Goal: Communication & Community: Answer question/provide support

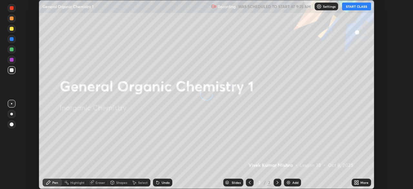
scroll to position [189, 413]
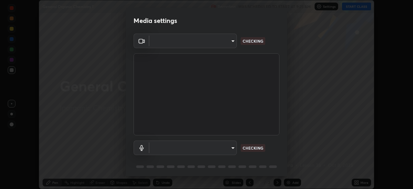
click at [215, 143] on body "Erase all General Organic Chemistry 1 Recording WAS SCHEDULED TO START AT 9:25 …" at bounding box center [206, 94] width 413 height 189
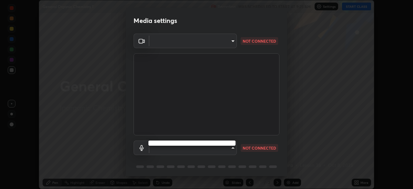
type input "67417adfccfa8b42c30ef4407fe4a6c493a28e79373338af571501226f50bce5"
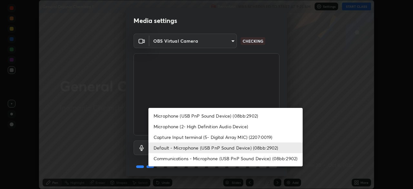
click at [186, 115] on li "Microphone (USB PnP Sound Device) (08bb:2902)" at bounding box center [225, 115] width 154 height 11
type input "0731a5793338620071d28b8b8337ef3b46904e72f5b89cbcf0318e7116545c93"
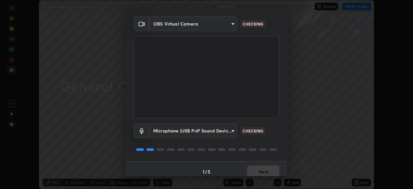
scroll to position [23, 0]
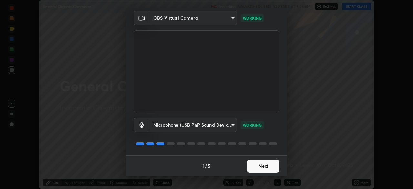
click at [267, 165] on button "Next" at bounding box center [263, 165] width 32 height 13
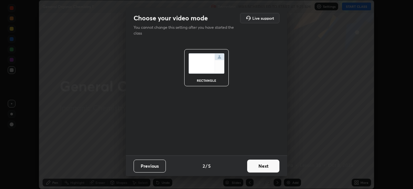
scroll to position [0, 0]
click at [268, 169] on button "Next" at bounding box center [263, 165] width 32 height 13
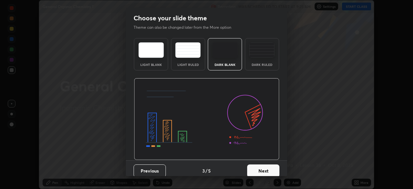
click at [269, 168] on button "Next" at bounding box center [263, 170] width 32 height 13
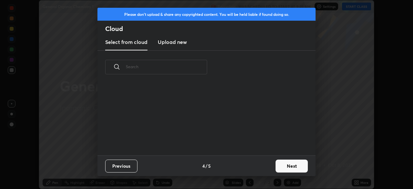
click at [281, 162] on button "Next" at bounding box center [291, 165] width 32 height 13
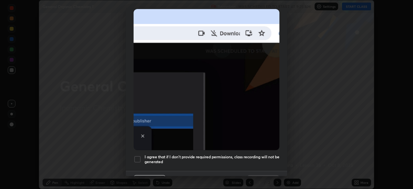
click at [262, 154] on h5 "I agree that if I don't provide required permissions, class recording will not …" at bounding box center [211, 159] width 135 height 10
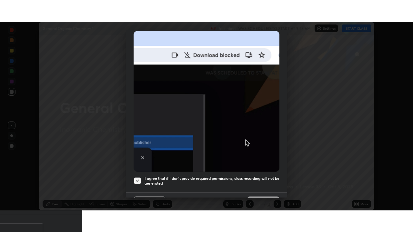
scroll to position [154, 0]
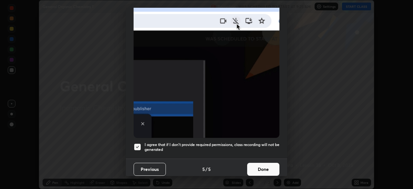
click at [268, 168] on button "Done" at bounding box center [263, 168] width 32 height 13
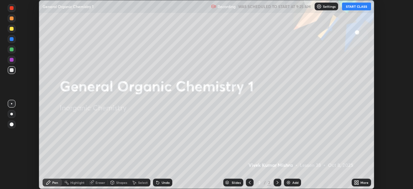
click at [364, 9] on button "START CLASS" at bounding box center [356, 7] width 29 height 8
click at [360, 182] on div "More" at bounding box center [364, 181] width 8 height 3
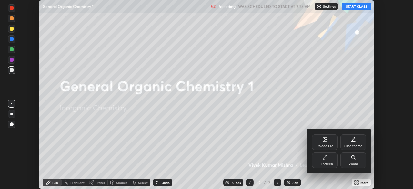
click at [331, 165] on div "Full screen" at bounding box center [324, 163] width 16 height 3
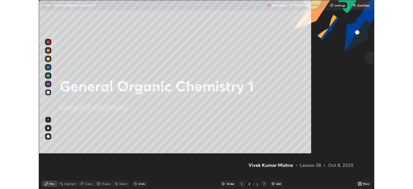
scroll to position [232, 413]
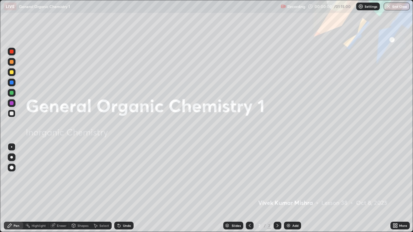
click at [396, 188] on icon at bounding box center [396, 227] width 2 height 2
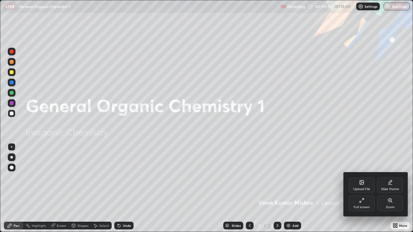
click at [395, 184] on div "Slide theme" at bounding box center [390, 185] width 26 height 15
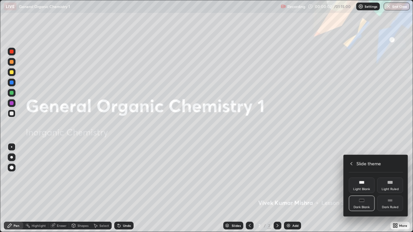
click at [396, 188] on div "Dark Ruled" at bounding box center [390, 203] width 26 height 15
click at [350, 162] on icon at bounding box center [350, 163] width 5 height 5
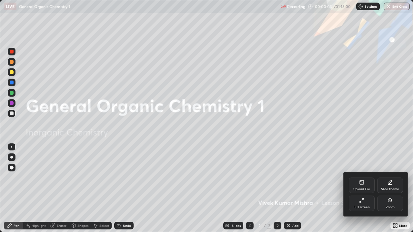
click at [319, 188] on div at bounding box center [206, 116] width 413 height 232
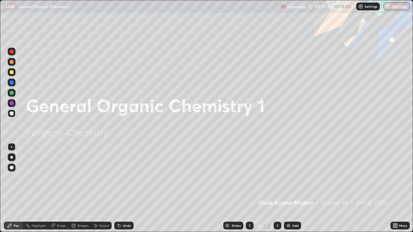
click at [293, 188] on div "Add" at bounding box center [295, 225] width 6 height 3
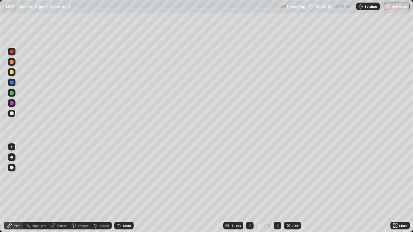
click at [11, 91] on div at bounding box center [12, 93] width 4 height 4
click at [10, 62] on div at bounding box center [12, 62] width 4 height 4
click at [11, 74] on div at bounding box center [12, 72] width 4 height 4
click at [12, 114] on div at bounding box center [12, 114] width 4 height 4
click at [291, 188] on div "Add" at bounding box center [292, 226] width 17 height 8
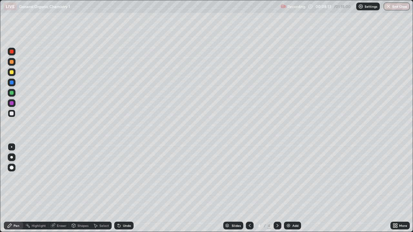
click at [123, 188] on div "Undo" at bounding box center [127, 225] width 8 height 3
click at [122, 188] on div "Undo" at bounding box center [123, 226] width 19 height 8
click at [123, 188] on div "Undo" at bounding box center [127, 225] width 8 height 3
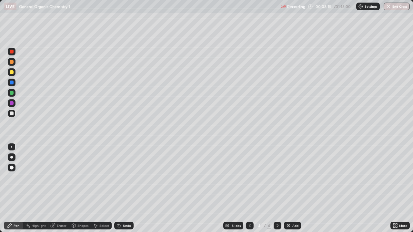
click at [121, 188] on div "Undo" at bounding box center [123, 226] width 19 height 8
click at [13, 93] on div at bounding box center [12, 93] width 4 height 4
click at [293, 188] on div "Add" at bounding box center [295, 225] width 6 height 3
click at [8, 102] on div at bounding box center [12, 103] width 8 height 8
click at [11, 113] on div at bounding box center [12, 114] width 4 height 4
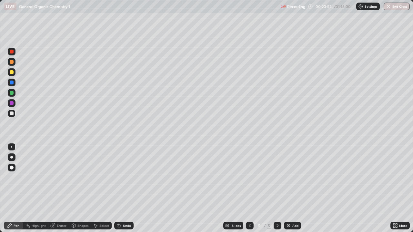
click at [125, 188] on div "Undo" at bounding box center [127, 225] width 8 height 3
click at [286, 188] on div "Add" at bounding box center [292, 226] width 17 height 8
click at [13, 63] on div at bounding box center [12, 62] width 4 height 4
click at [13, 92] on div at bounding box center [12, 93] width 4 height 4
click at [293, 188] on div "Add" at bounding box center [295, 225] width 6 height 3
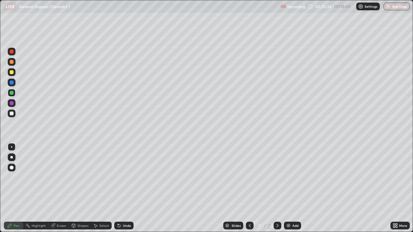
click at [129, 188] on div "Undo" at bounding box center [123, 226] width 19 height 8
click at [130, 188] on div "Undo" at bounding box center [127, 225] width 8 height 3
click at [287, 188] on div "Add" at bounding box center [292, 226] width 17 height 8
click at [11, 115] on div at bounding box center [12, 114] width 4 height 4
click at [12, 72] on div at bounding box center [12, 72] width 4 height 4
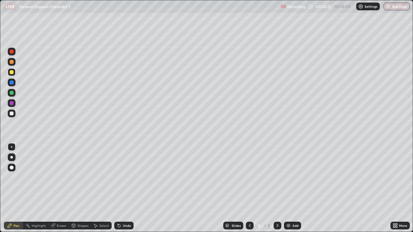
click at [124, 188] on div "Undo" at bounding box center [127, 225] width 8 height 3
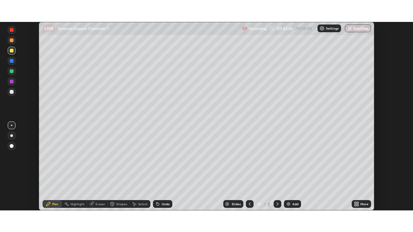
scroll to position [32041, 31817]
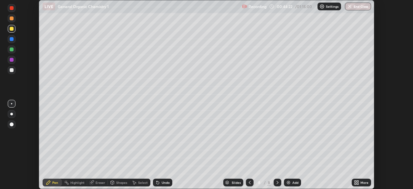
click at [365, 182] on div "More" at bounding box center [364, 181] width 8 height 3
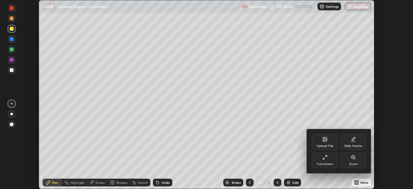
click at [333, 162] on div "Full screen" at bounding box center [325, 159] width 26 height 15
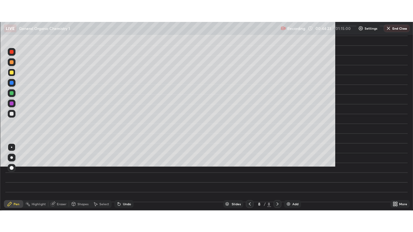
scroll to position [232, 413]
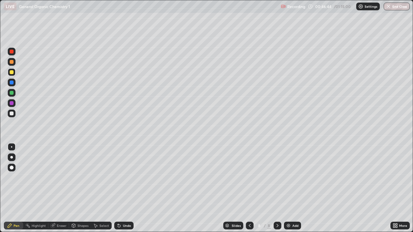
click at [291, 188] on div "Add" at bounding box center [292, 226] width 17 height 8
click at [295, 188] on div "Add" at bounding box center [295, 225] width 6 height 3
click at [13, 53] on div at bounding box center [12, 52] width 8 height 8
click at [13, 112] on div at bounding box center [12, 114] width 4 height 4
click at [11, 52] on div at bounding box center [12, 52] width 4 height 4
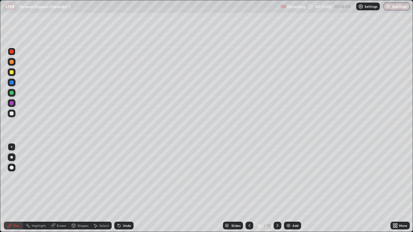
click at [12, 114] on div at bounding box center [12, 114] width 4 height 4
click at [13, 50] on div at bounding box center [12, 52] width 4 height 4
click at [126, 188] on div "Undo" at bounding box center [127, 225] width 8 height 3
click at [126, 188] on div "Undo" at bounding box center [123, 226] width 19 height 8
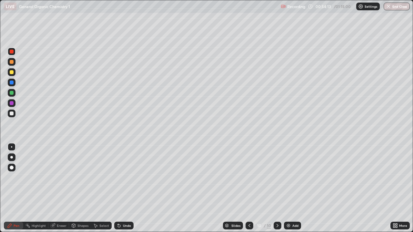
click at [127, 188] on div "Undo" at bounding box center [123, 226] width 19 height 8
click at [12, 114] on div at bounding box center [12, 114] width 4 height 4
click at [12, 55] on div at bounding box center [12, 52] width 8 height 8
click at [11, 113] on div at bounding box center [12, 114] width 4 height 4
click at [13, 51] on div at bounding box center [12, 52] width 4 height 4
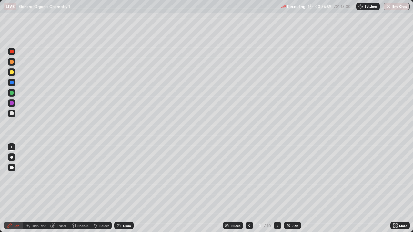
click at [11, 114] on div at bounding box center [12, 114] width 4 height 4
click at [121, 188] on div "Undo" at bounding box center [123, 226] width 19 height 8
click at [125, 188] on div "Undo" at bounding box center [123, 226] width 19 height 8
click at [15, 188] on div "Pen" at bounding box center [13, 226] width 19 height 8
click at [12, 104] on div at bounding box center [12, 103] width 4 height 4
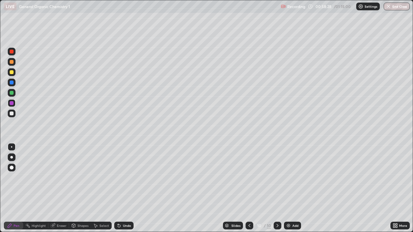
click at [11, 114] on div at bounding box center [12, 114] width 4 height 4
click at [246, 188] on div at bounding box center [249, 225] width 8 height 13
click at [248, 188] on icon at bounding box center [249, 225] width 5 height 5
click at [275, 188] on icon at bounding box center [277, 225] width 5 height 5
click at [277, 188] on icon at bounding box center [277, 225] width 5 height 5
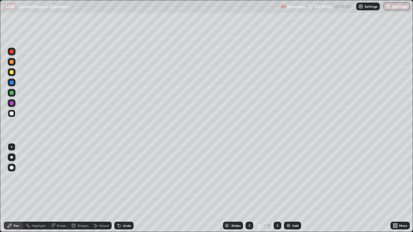
click at [99, 188] on div "Select" at bounding box center [101, 226] width 21 height 8
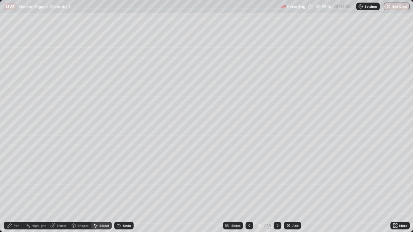
click at [17, 188] on div "Pen" at bounding box center [13, 226] width 19 height 8
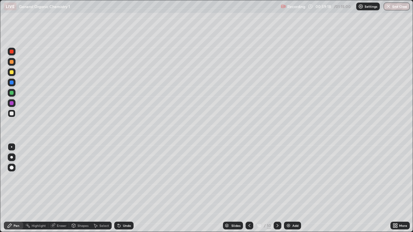
click at [11, 53] on div at bounding box center [12, 52] width 4 height 4
click at [296, 188] on div "Add" at bounding box center [295, 225] width 6 height 3
click at [125, 188] on div "Undo" at bounding box center [127, 225] width 8 height 3
click at [123, 188] on div "Undo" at bounding box center [127, 225] width 8 height 3
click at [12, 93] on div at bounding box center [12, 93] width 4 height 4
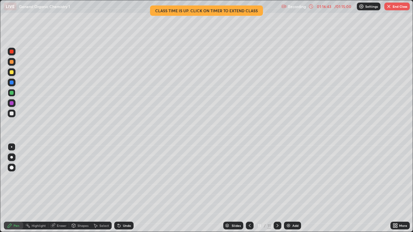
click at [393, 5] on button "End Class" at bounding box center [396, 7] width 25 height 8
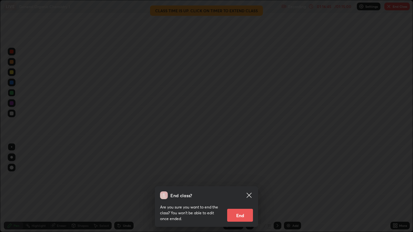
click at [244, 188] on button "End" at bounding box center [240, 215] width 26 height 13
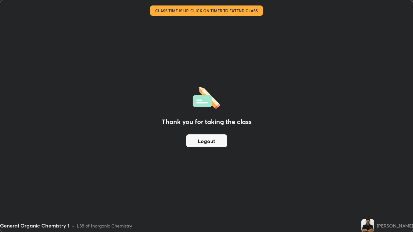
click at [213, 141] on button "Logout" at bounding box center [206, 140] width 41 height 13
